Goal: Entertainment & Leisure: Consume media (video, audio)

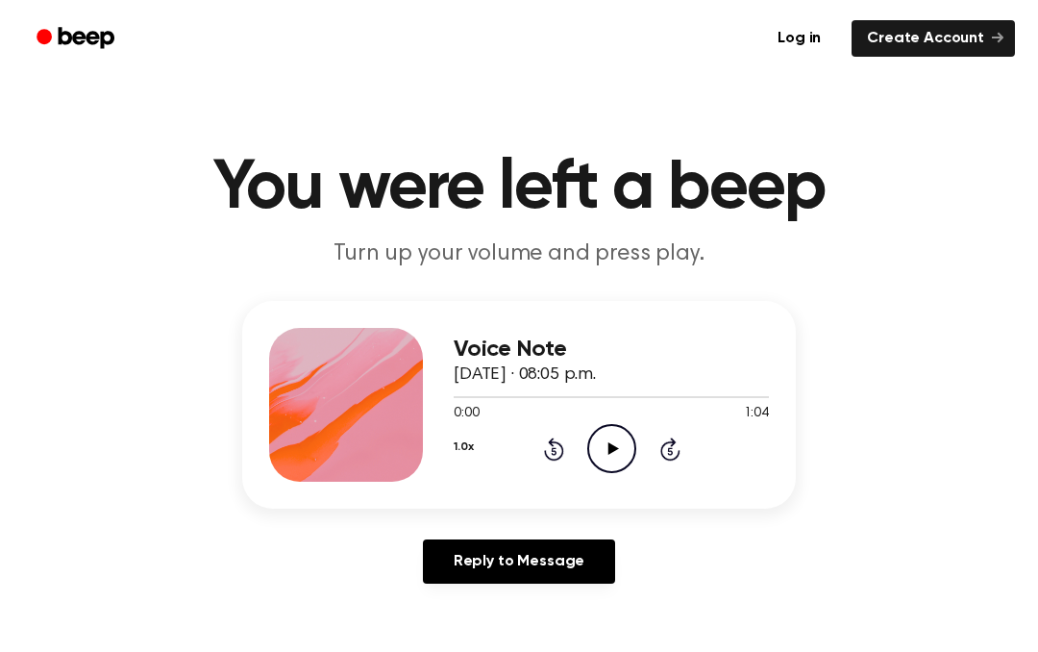
click at [627, 464] on icon "Play Audio" at bounding box center [611, 448] width 49 height 49
click at [606, 451] on icon "Play Audio" at bounding box center [611, 448] width 49 height 49
click at [611, 446] on icon at bounding box center [612, 448] width 11 height 12
click at [620, 449] on icon "Play Audio" at bounding box center [611, 448] width 49 height 49
click at [547, 448] on icon "Rewind 5 seconds" at bounding box center [553, 448] width 21 height 25
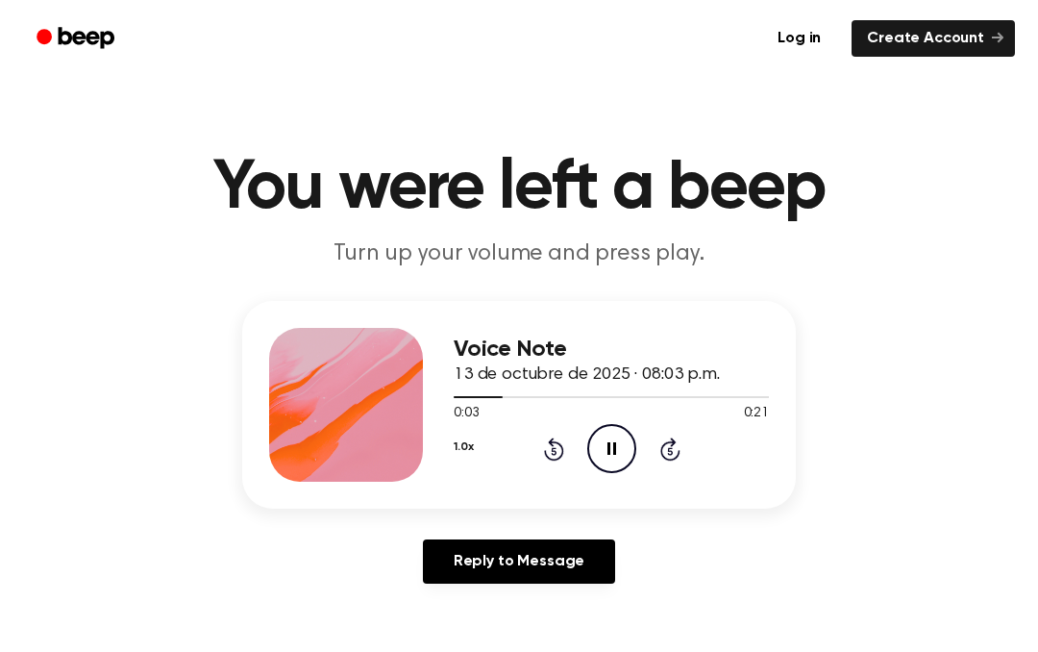
click at [543, 455] on icon "Rewind 5 seconds" at bounding box center [553, 448] width 21 height 25
click at [563, 436] on icon "Rewind 5 seconds" at bounding box center [553, 448] width 21 height 25
click at [589, 445] on icon "Pause Audio" at bounding box center [611, 448] width 49 height 49
click at [598, 445] on icon "Play Audio" at bounding box center [611, 448] width 49 height 49
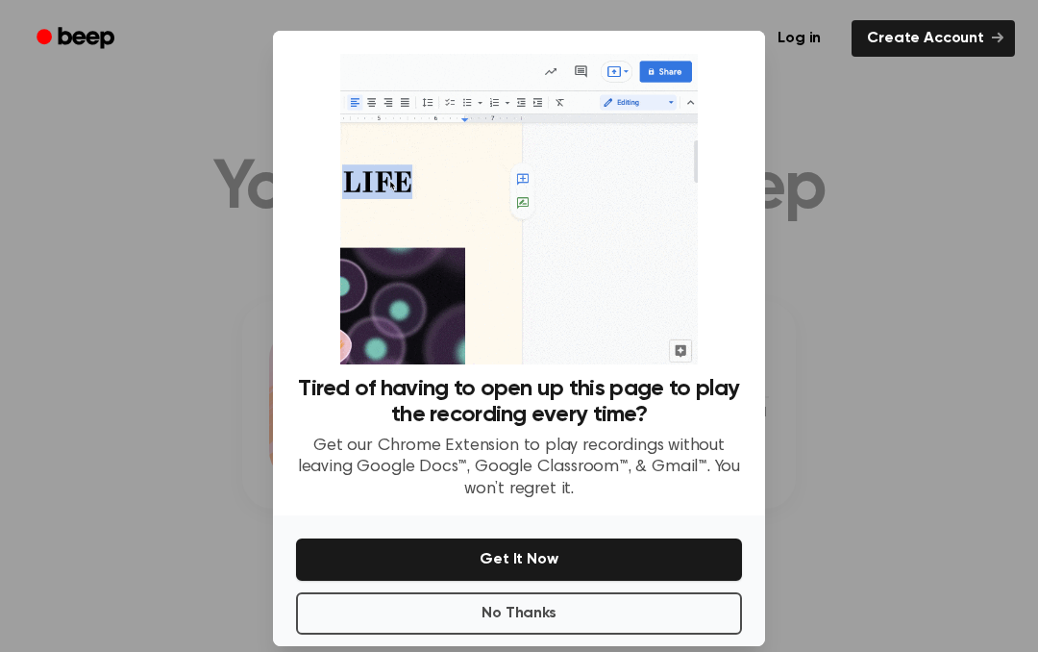
click at [131, 350] on div at bounding box center [519, 326] width 1038 height 652
click at [889, 324] on div at bounding box center [519, 326] width 1038 height 652
click at [901, 345] on div at bounding box center [519, 326] width 1038 height 652
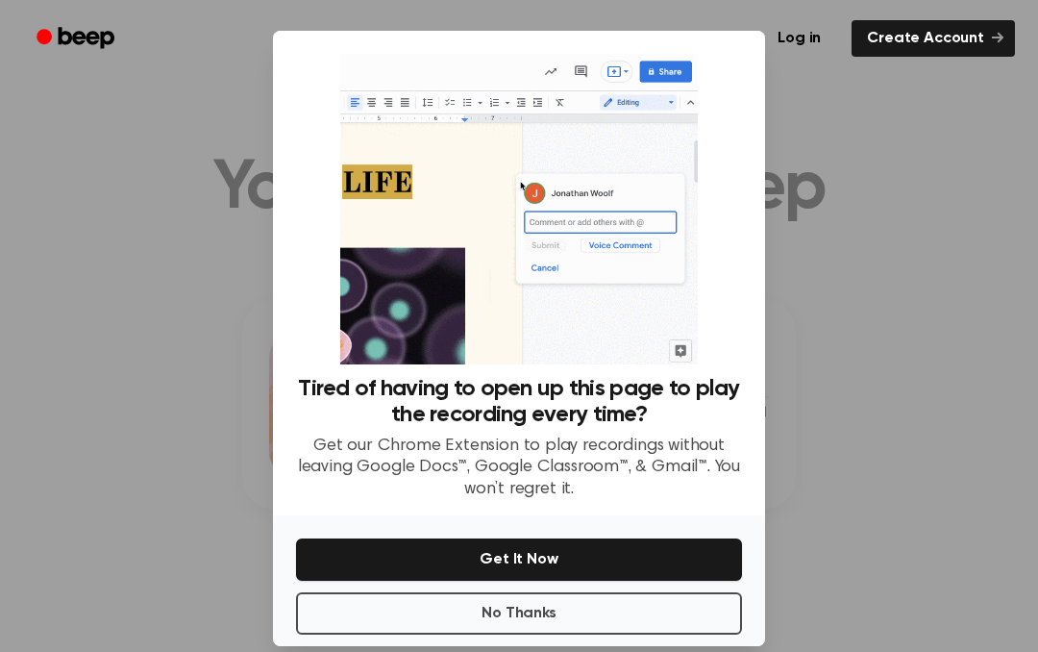
click at [664, 634] on button "No Thanks" at bounding box center [519, 613] width 446 height 42
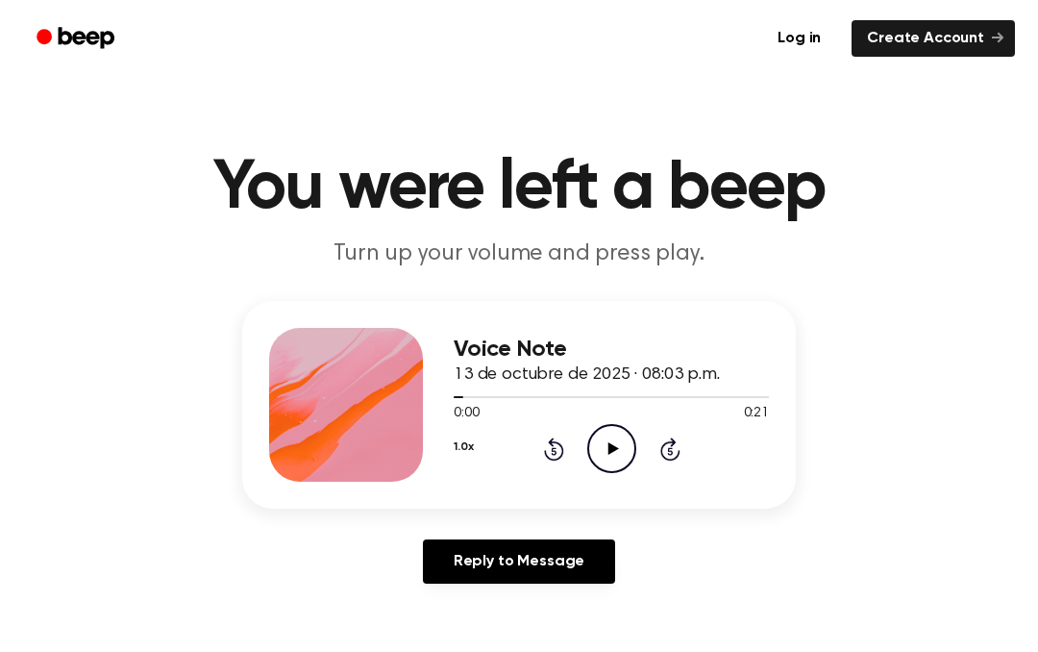
click at [553, 509] on div "Voice Note 13 de octubre de 2025 · 08:03 p.m. 0:00 0:21 Your browser does not s…" at bounding box center [519, 450] width 992 height 298
click at [616, 438] on icon "Play Audio" at bounding box center [611, 448] width 49 height 49
click at [560, 453] on icon "Rewind 5 seconds" at bounding box center [553, 448] width 21 height 25
click at [553, 448] on icon at bounding box center [553, 451] width 5 height 8
click at [551, 443] on icon at bounding box center [554, 448] width 20 height 23
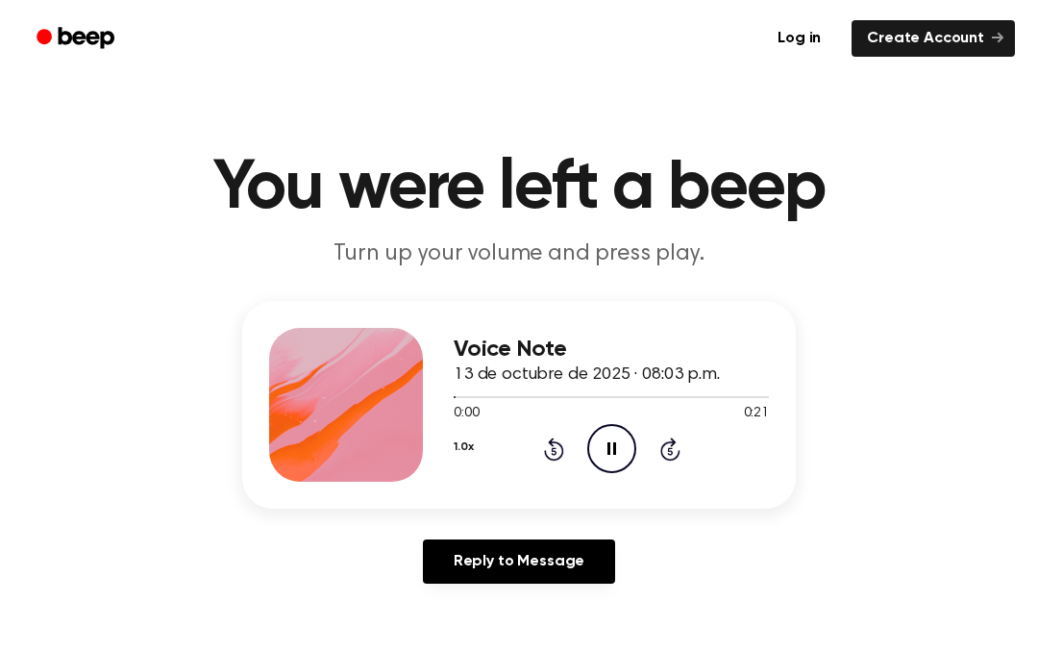
click at [547, 457] on icon at bounding box center [554, 448] width 20 height 23
click at [553, 454] on icon at bounding box center [553, 451] width 5 height 8
click at [555, 450] on icon "Rewind 5 seconds" at bounding box center [553, 448] width 21 height 25
click at [552, 444] on icon at bounding box center [554, 448] width 20 height 23
click at [558, 461] on div "1.0x Rewind 5 seconds Pause Audio Skip 5 seconds" at bounding box center [611, 448] width 315 height 49
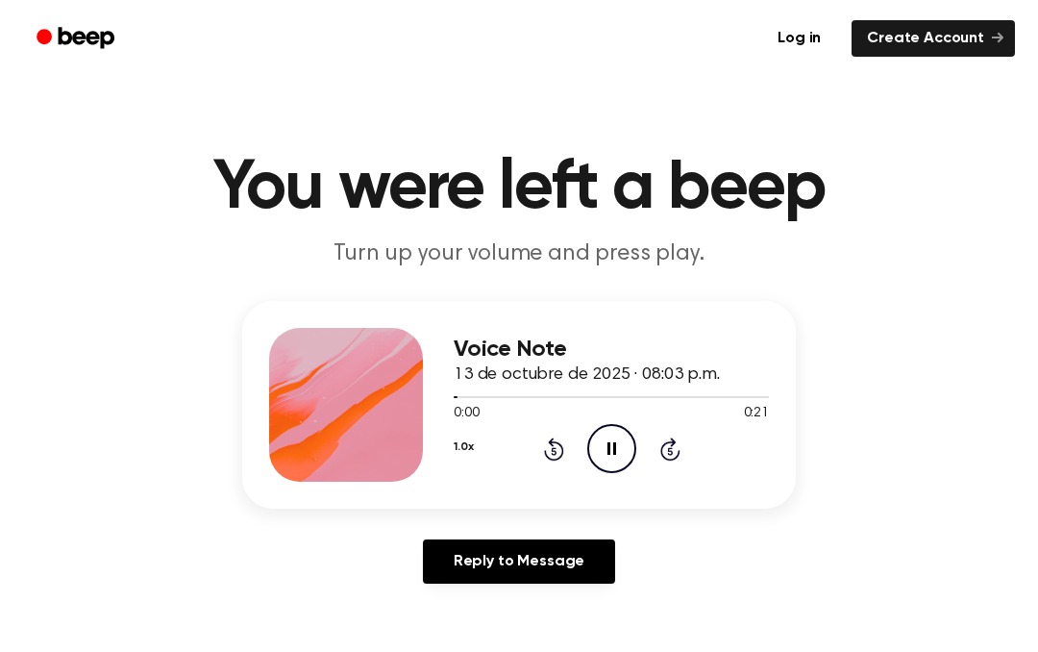
click at [534, 442] on div "1.0x Rewind 5 seconds Pause Audio Skip 5 seconds" at bounding box center [611, 448] width 315 height 49
click at [512, 451] on div "1.0x Rewind 5 seconds Pause Audio Skip 5 seconds" at bounding box center [611, 448] width 315 height 49
click at [556, 454] on icon at bounding box center [553, 451] width 5 height 8
click at [555, 453] on icon "Rewind 5 seconds" at bounding box center [553, 448] width 21 height 25
click at [561, 455] on icon at bounding box center [554, 448] width 20 height 23
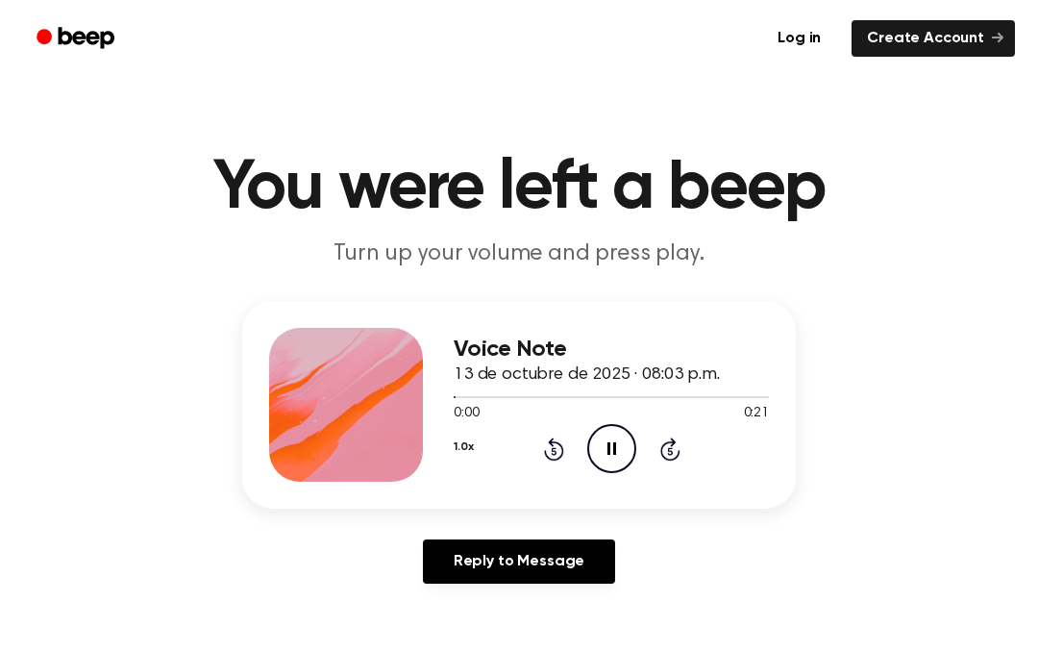
click at [557, 439] on icon "Rewind 5 seconds" at bounding box center [553, 448] width 21 height 25
click at [549, 452] on icon "Rewind 5 seconds" at bounding box center [553, 448] width 21 height 25
click at [573, 455] on div "1.0x Rewind 5 seconds Pause Audio Skip 5 seconds" at bounding box center [611, 448] width 315 height 49
click at [544, 452] on icon at bounding box center [554, 448] width 20 height 23
click at [555, 457] on icon "Rewind 5 seconds" at bounding box center [553, 448] width 21 height 25
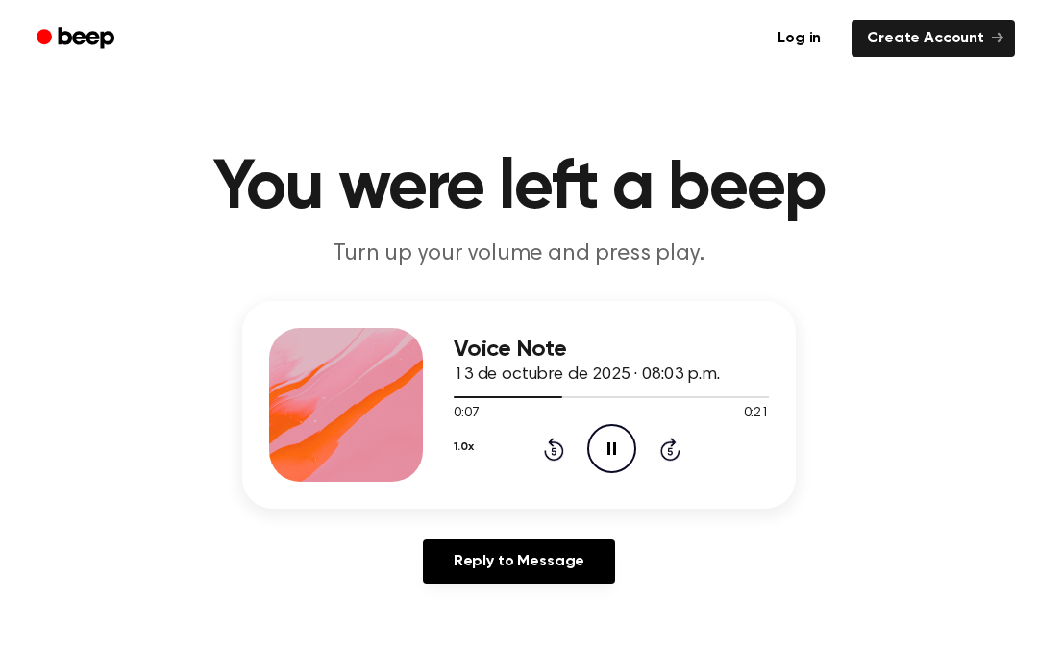
click at [550, 434] on div "1.0x Rewind 5 seconds Pause Audio Skip 5 seconds" at bounding box center [611, 448] width 315 height 49
click at [551, 455] on icon "Rewind 5 seconds" at bounding box center [553, 448] width 21 height 25
click at [546, 452] on icon at bounding box center [554, 448] width 20 height 23
click at [553, 443] on icon at bounding box center [554, 448] width 20 height 23
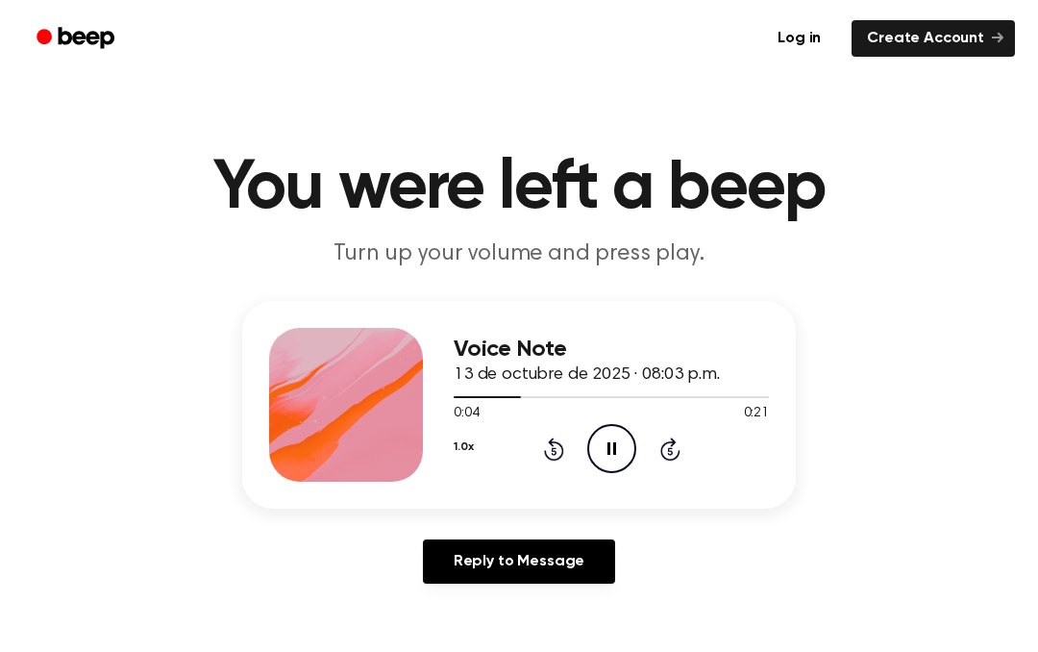
click at [543, 449] on icon "Rewind 5 seconds" at bounding box center [553, 448] width 21 height 25
click at [544, 441] on icon "Rewind 5 seconds" at bounding box center [553, 448] width 21 height 25
click at [616, 459] on icon "Pause Audio" at bounding box center [611, 448] width 49 height 49
click at [616, 458] on icon "Play Audio" at bounding box center [611, 448] width 49 height 49
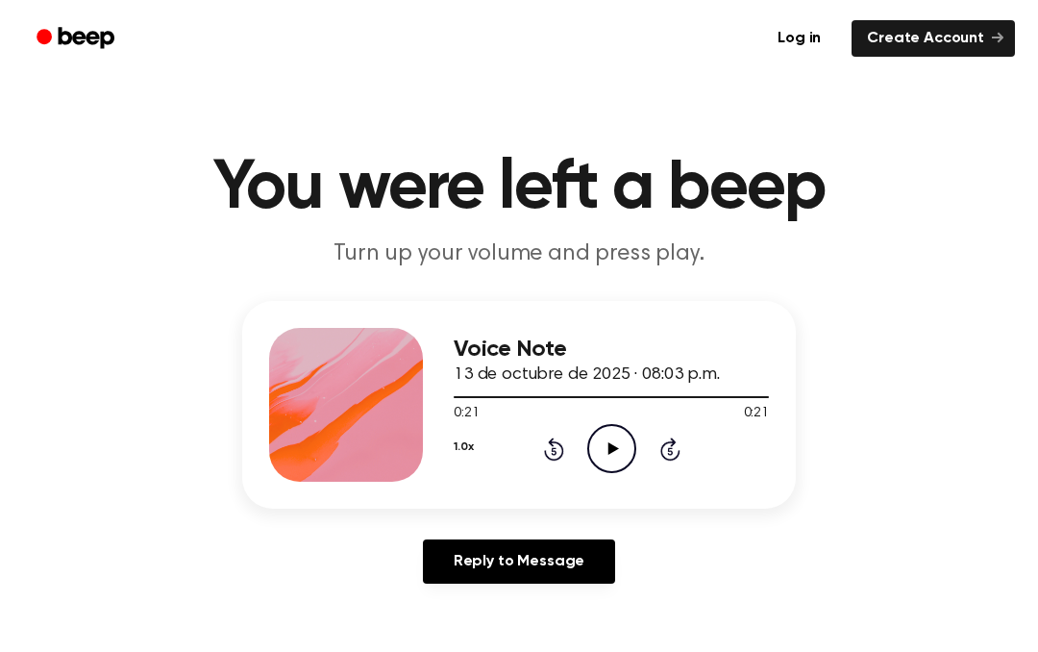
click at [607, 449] on icon "Play Audio" at bounding box center [611, 448] width 49 height 49
click at [601, 445] on icon "Pause Audio" at bounding box center [611, 448] width 49 height 49
click at [589, 461] on icon "Play Audio" at bounding box center [611, 448] width 49 height 49
click at [621, 435] on icon "Pause Audio" at bounding box center [611, 448] width 49 height 49
click at [621, 438] on icon "Play Audio" at bounding box center [611, 448] width 49 height 49
